Goal: Transaction & Acquisition: Purchase product/service

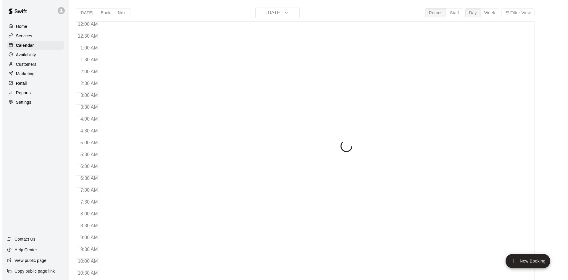
scroll to position [303, 0]
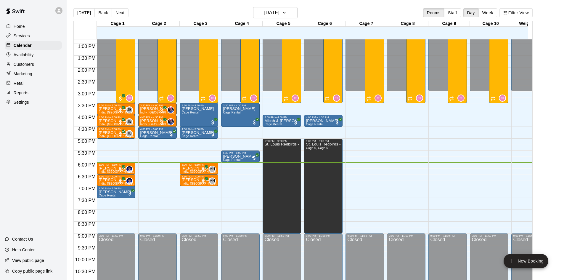
click at [30, 63] on p "Customers" at bounding box center [24, 64] width 20 height 6
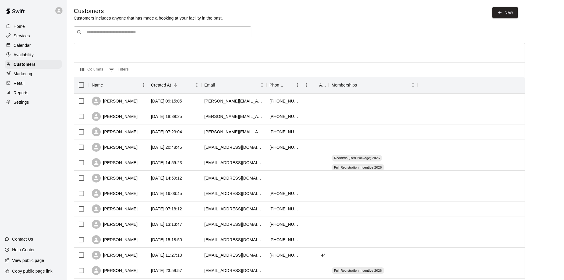
click at [115, 30] on input "Search customers by name or email" at bounding box center [167, 32] width 164 height 6
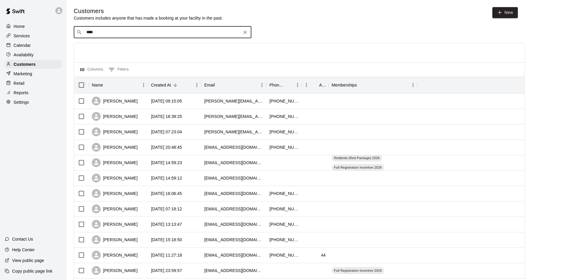
type input "*****"
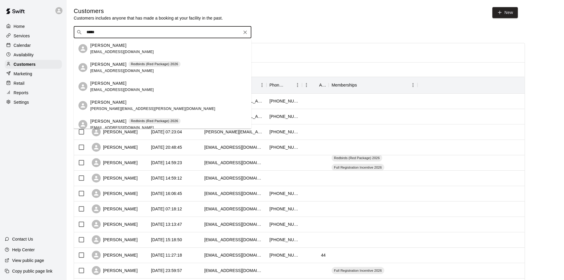
click at [170, 63] on div "[PERSON_NAME] Redbirds (Red Package) 2026 [EMAIL_ADDRESS][DOMAIN_NAME]" at bounding box center [168, 67] width 156 height 13
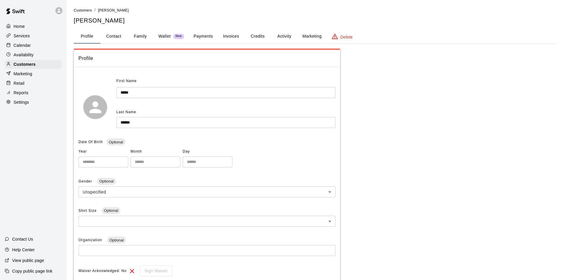
click at [36, 81] on div "Retail" at bounding box center [33, 83] width 57 height 9
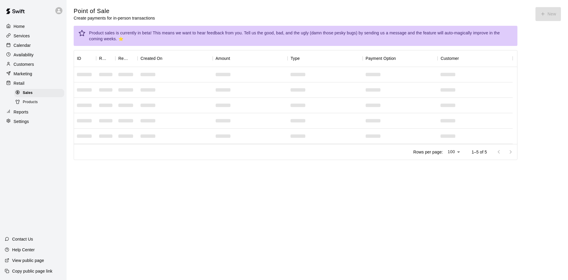
click at [41, 103] on div "Products" at bounding box center [39, 102] width 50 height 8
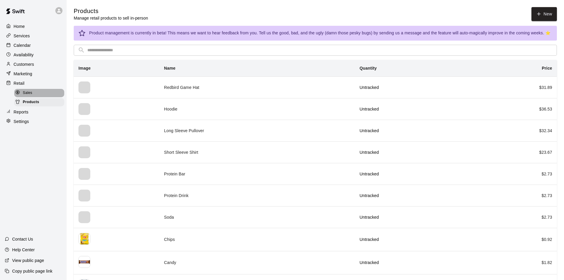
click at [35, 91] on div "Sales" at bounding box center [39, 93] width 50 height 8
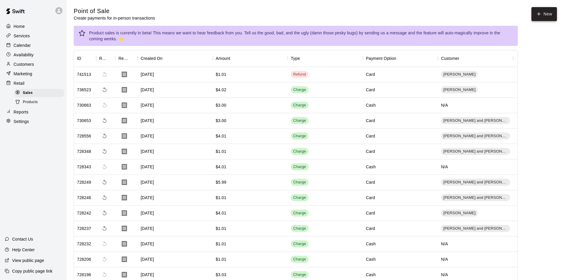
click at [546, 15] on button "New" at bounding box center [543, 14] width 25 height 14
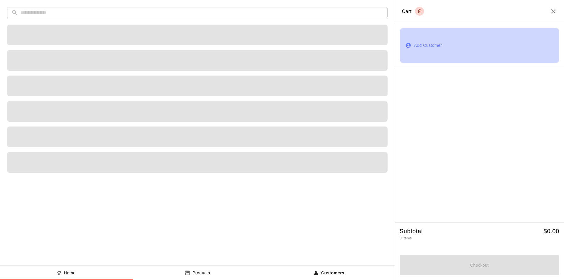
click at [420, 46] on button "Add Customer" at bounding box center [480, 45] width 160 height 35
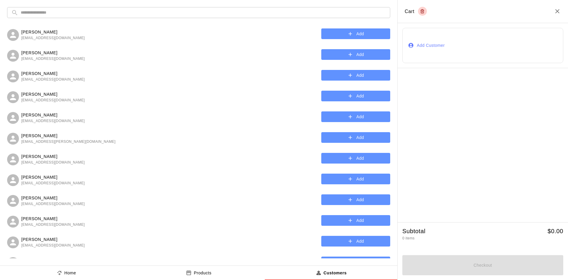
click at [212, 12] on input "text" at bounding box center [204, 12] width 366 height 11
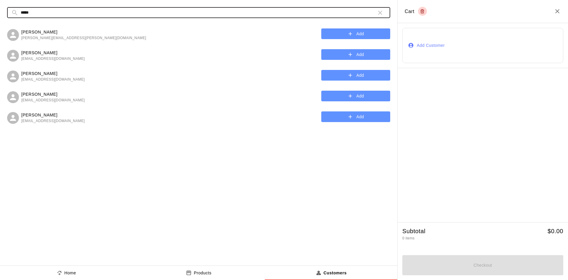
type input "*****"
click at [339, 93] on button "Add" at bounding box center [355, 96] width 69 height 11
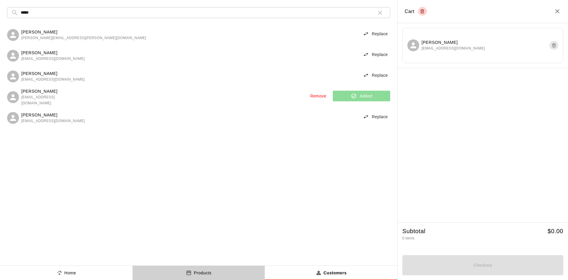
click at [211, 268] on button "Products" at bounding box center [199, 272] width 133 height 14
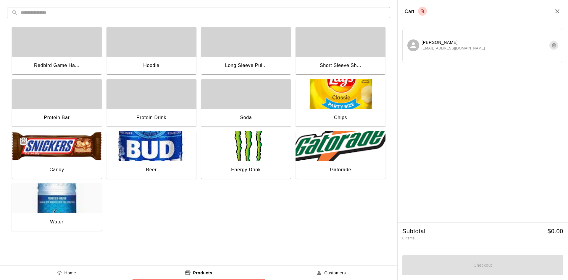
click at [322, 148] on img "button" at bounding box center [341, 146] width 90 height 30
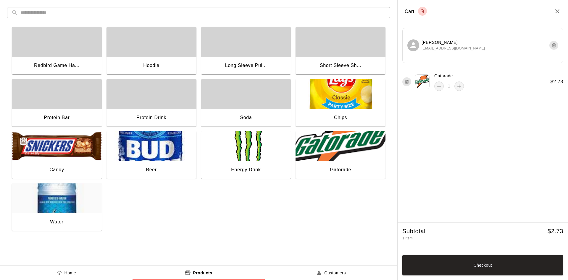
click at [472, 260] on button "Checkout" at bounding box center [483, 265] width 161 height 20
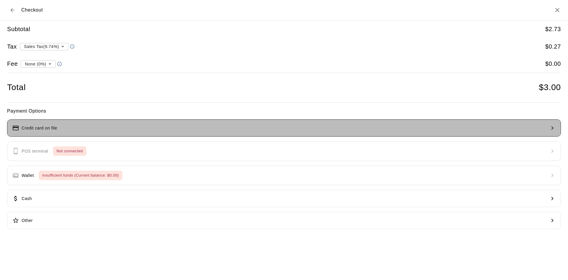
click at [269, 135] on button "Credit card on file" at bounding box center [284, 127] width 554 height 17
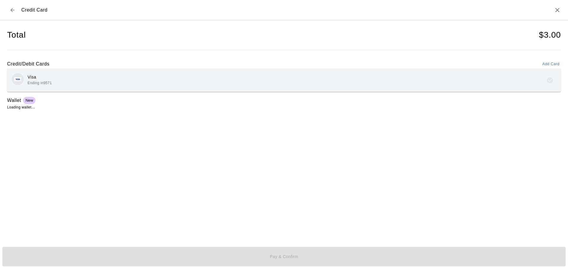
click at [73, 85] on div "Visa Ending in 9571" at bounding box center [284, 80] width 545 height 14
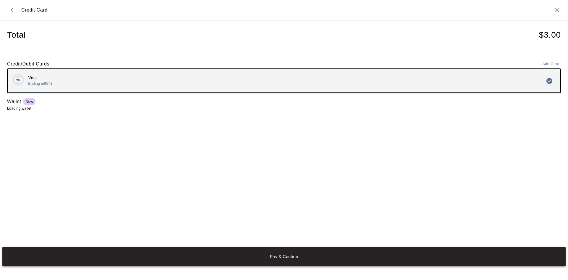
click at [274, 262] on button "Pay & Confirm" at bounding box center [284, 257] width 564 height 20
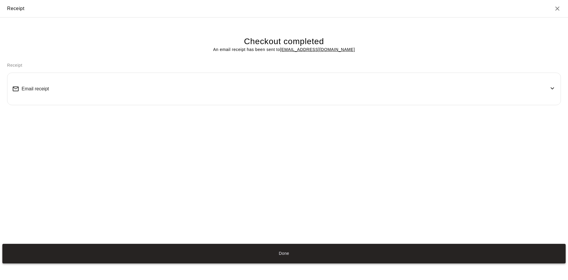
click at [308, 252] on button "Done" at bounding box center [284, 254] width 564 height 20
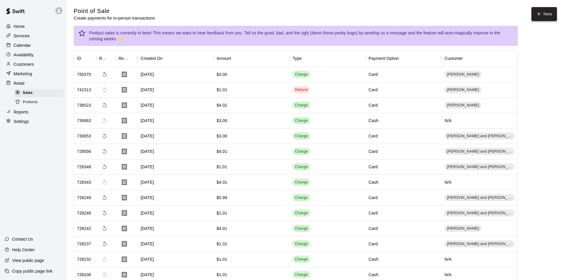
click at [550, 15] on button "New" at bounding box center [543, 14] width 25 height 14
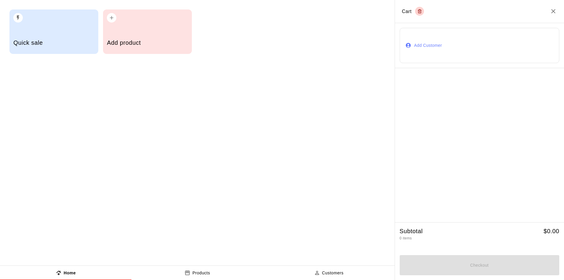
click at [437, 42] on button "Add Customer" at bounding box center [480, 45] width 160 height 35
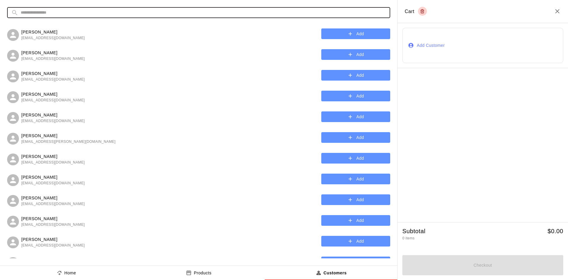
click at [249, 17] on input "text" at bounding box center [204, 12] width 366 height 11
type input "*"
type input "******"
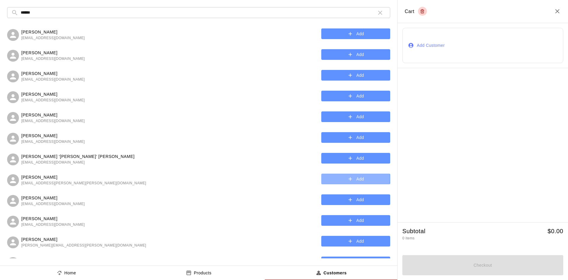
click at [323, 178] on button "Add" at bounding box center [355, 178] width 69 height 11
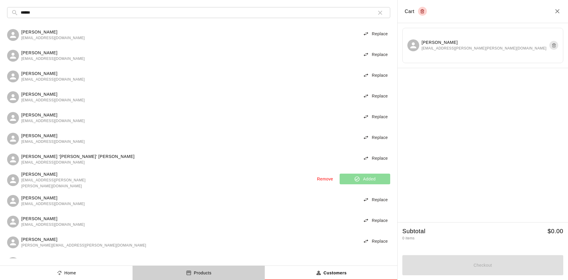
click at [223, 266] on button "Products" at bounding box center [199, 272] width 133 height 14
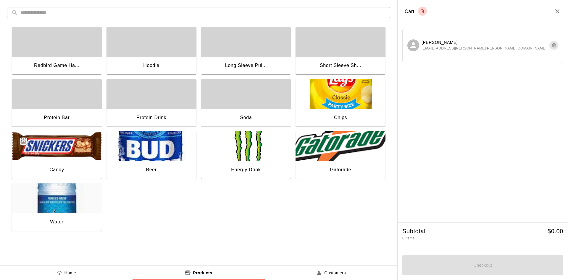
click at [368, 154] on img "button" at bounding box center [341, 146] width 90 height 30
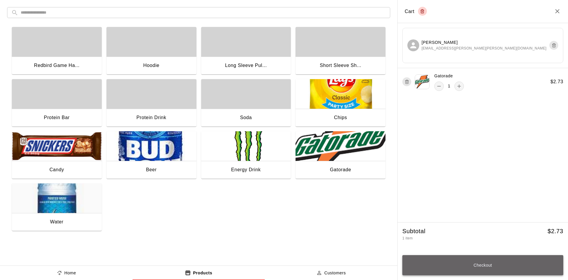
click at [502, 265] on button "Checkout" at bounding box center [483, 265] width 161 height 20
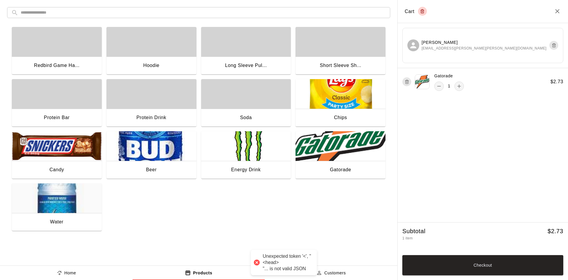
click at [329, 270] on p "Customers" at bounding box center [335, 273] width 22 height 6
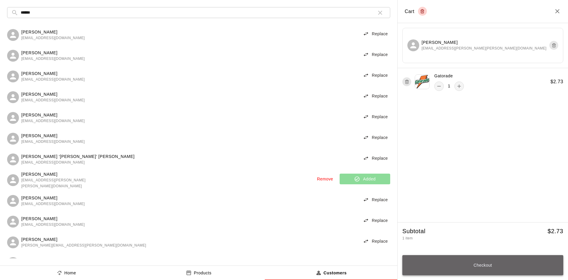
click at [509, 260] on button "Checkout" at bounding box center [483, 265] width 161 height 20
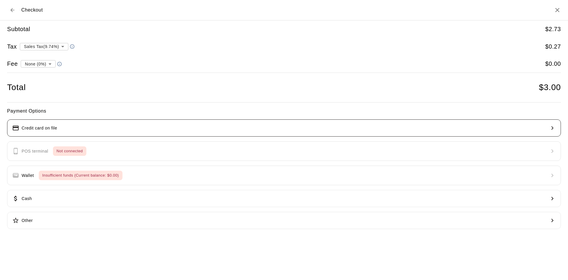
click at [252, 128] on button "Credit card on file" at bounding box center [284, 127] width 554 height 17
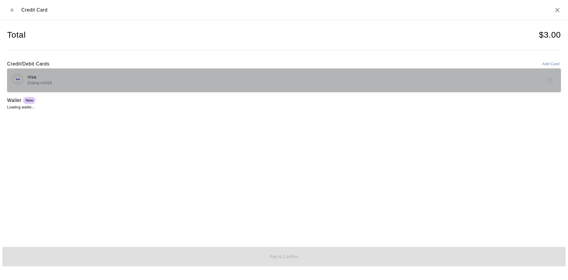
click at [95, 77] on div "Visa Ending in 2429" at bounding box center [284, 80] width 545 height 14
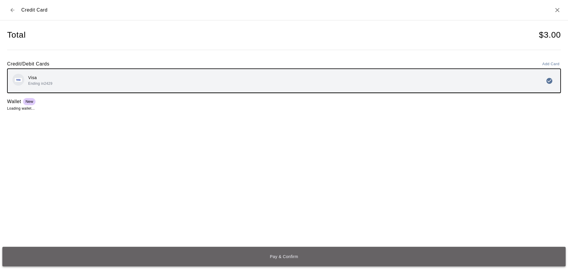
click at [337, 261] on button "Pay & Confirm" at bounding box center [284, 257] width 564 height 20
